Goal: Communication & Community: Answer question/provide support

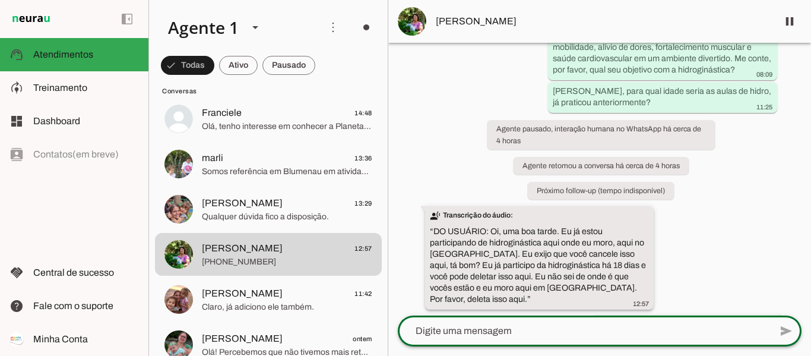
scroll to position [239, 0]
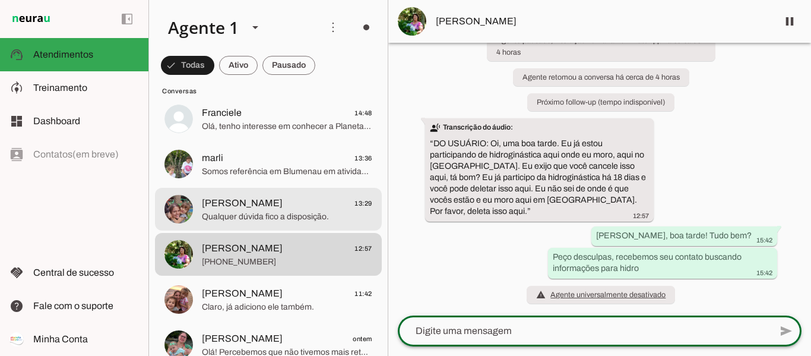
click at [320, 217] on span "Qualquer dúvida fico a disposição." at bounding box center [287, 217] width 170 height 12
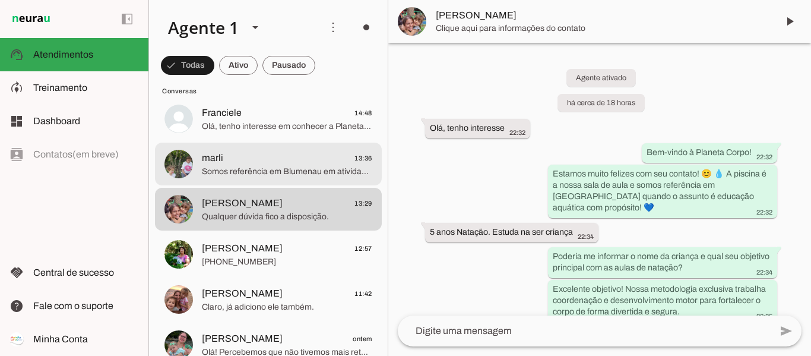
scroll to position [3849, 0]
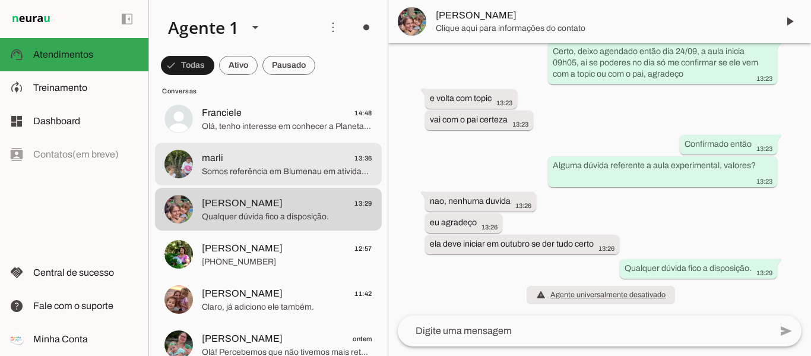
click at [318, 161] on span "marli 13:36" at bounding box center [287, 158] width 170 height 15
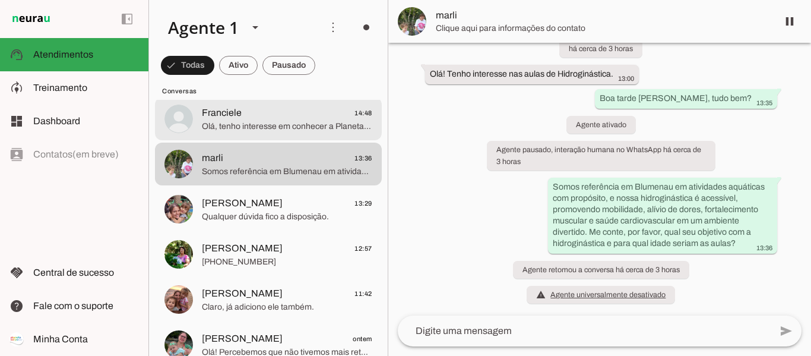
click at [312, 129] on span "Olá, tenho interesse em conhecer a Planeta Corpo" at bounding box center [287, 127] width 170 height 12
